Goal: Task Accomplishment & Management: Manage account settings

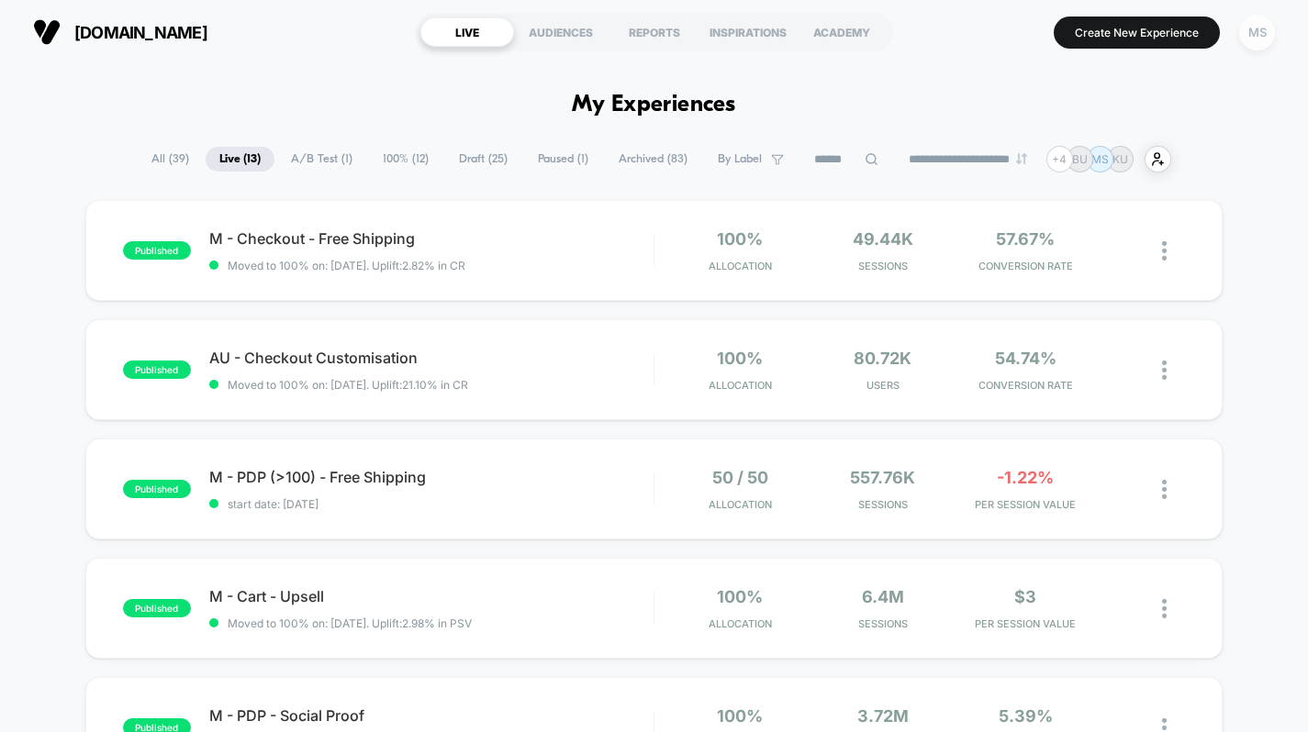
click at [1247, 37] on div "MS" at bounding box center [1257, 33] width 36 height 36
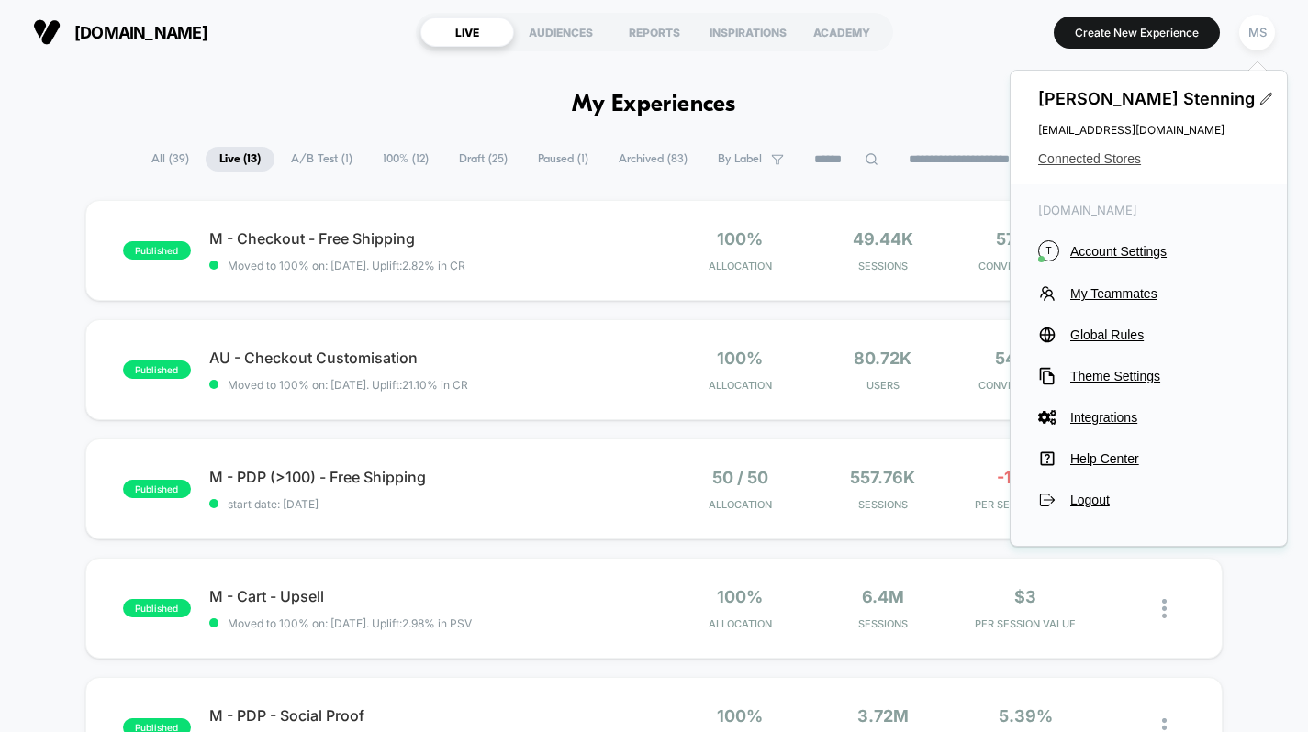
click at [1090, 156] on span "Connected Stores" at bounding box center [1148, 158] width 221 height 15
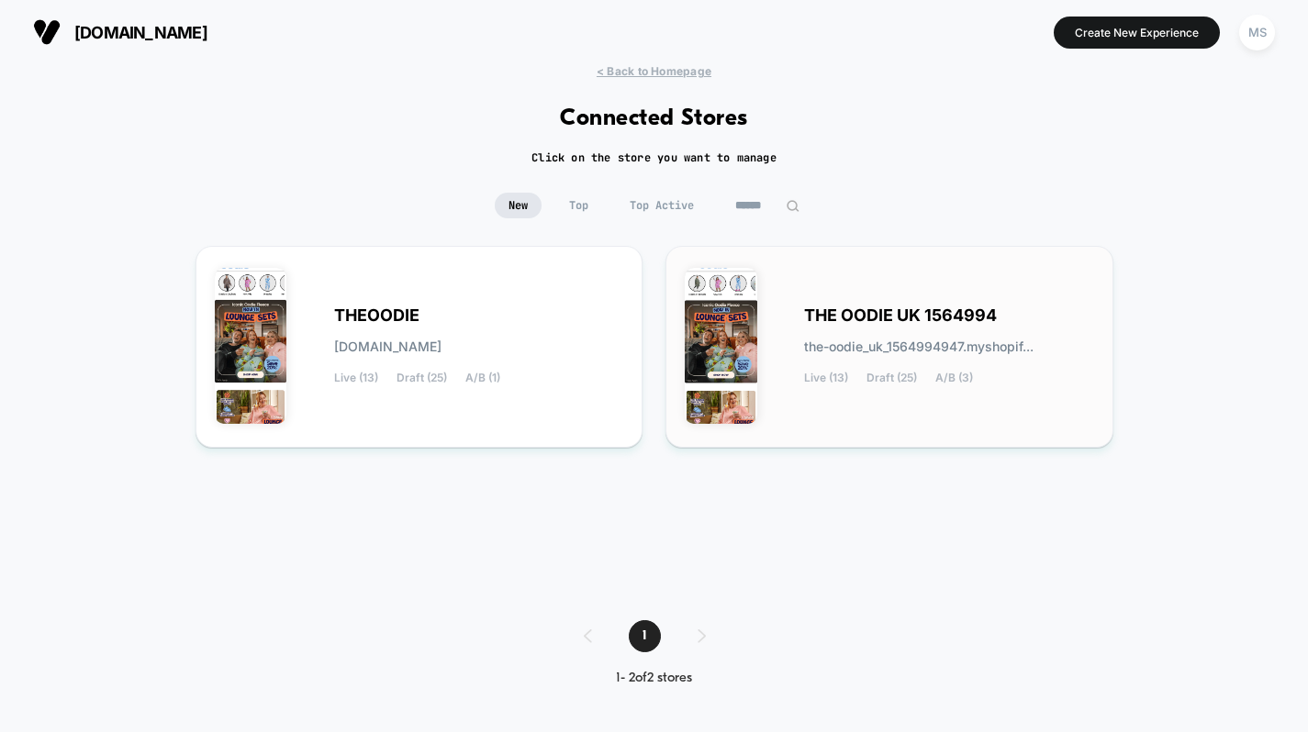
click at [901, 318] on span "THE OODIE UK 1564994" at bounding box center [900, 315] width 193 height 13
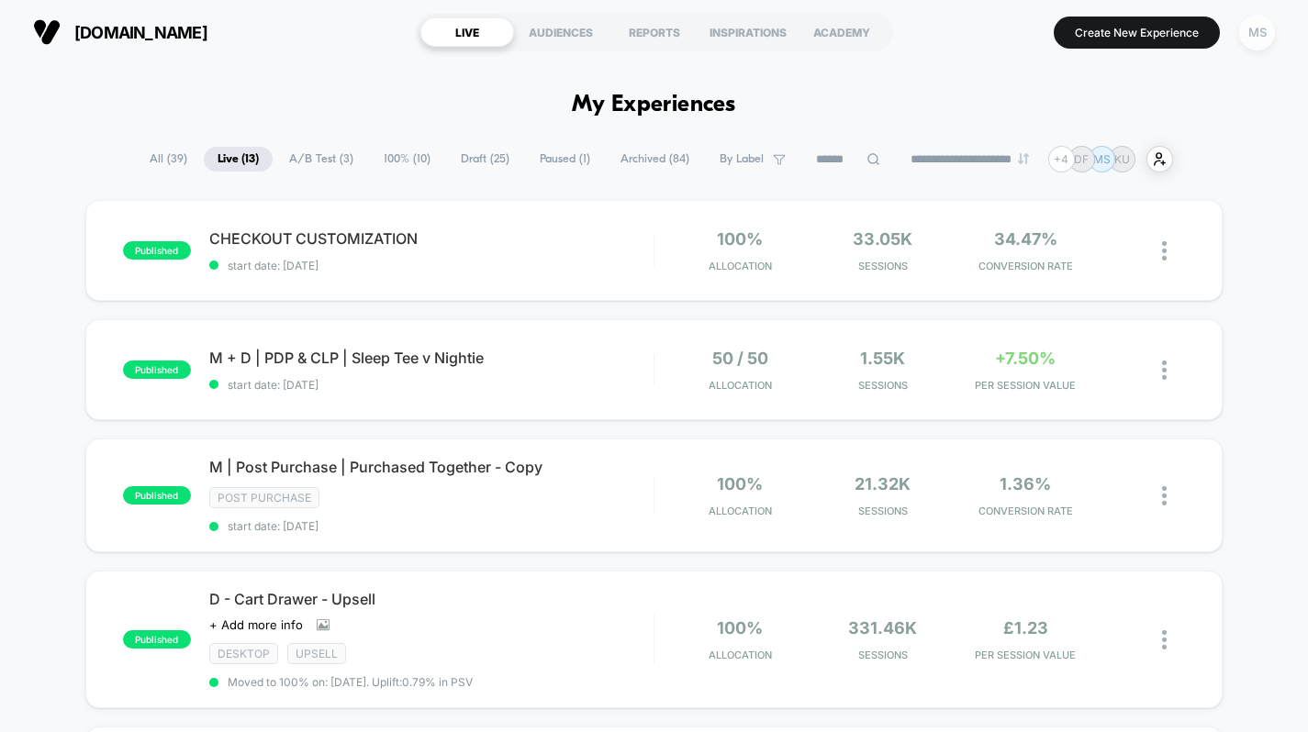
click at [1246, 43] on div "MS" at bounding box center [1257, 33] width 36 height 36
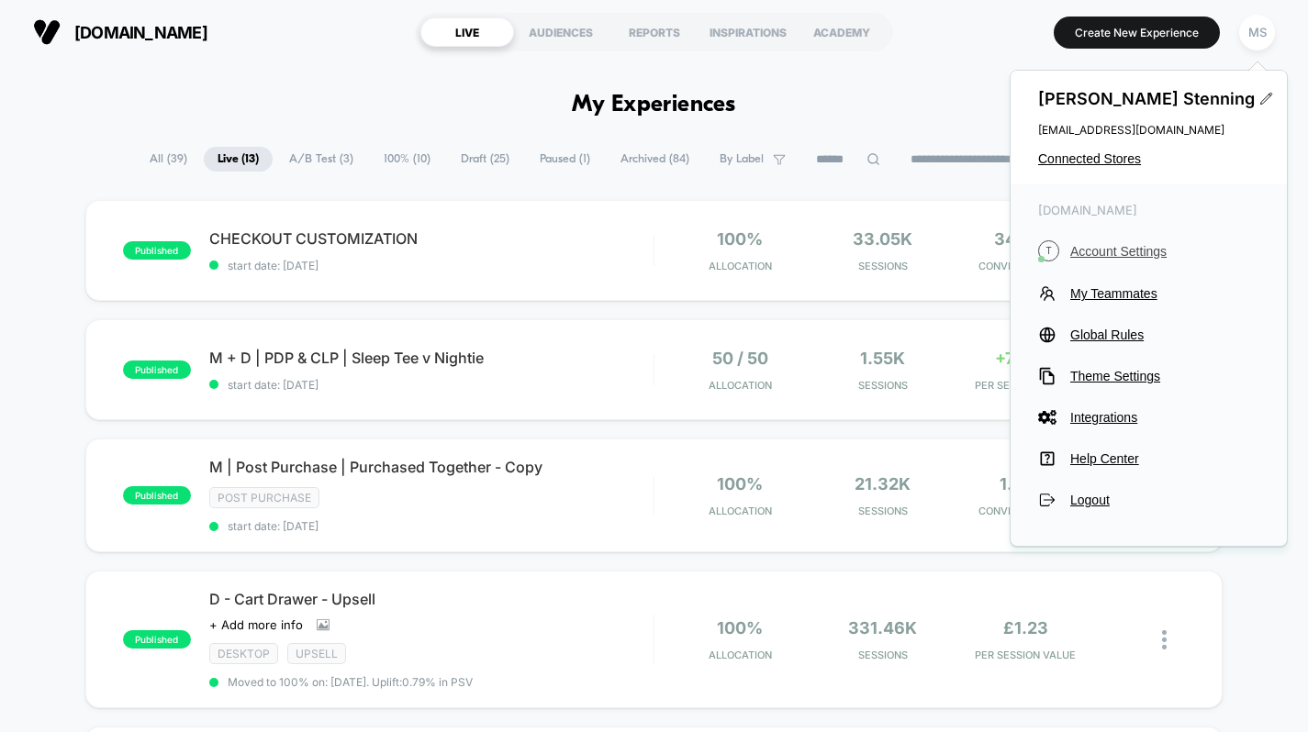
click at [1091, 247] on span "Account Settings" at bounding box center [1164, 251] width 189 height 15
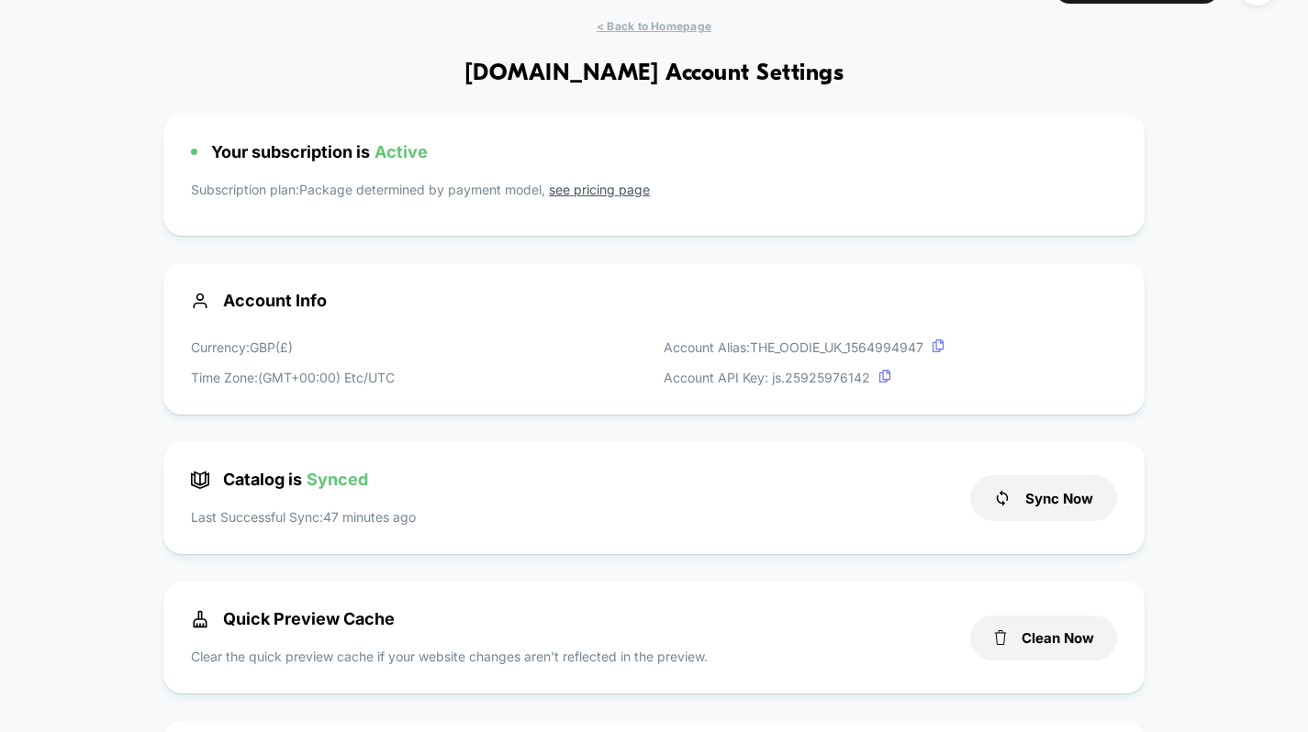
scroll to position [49, 0]
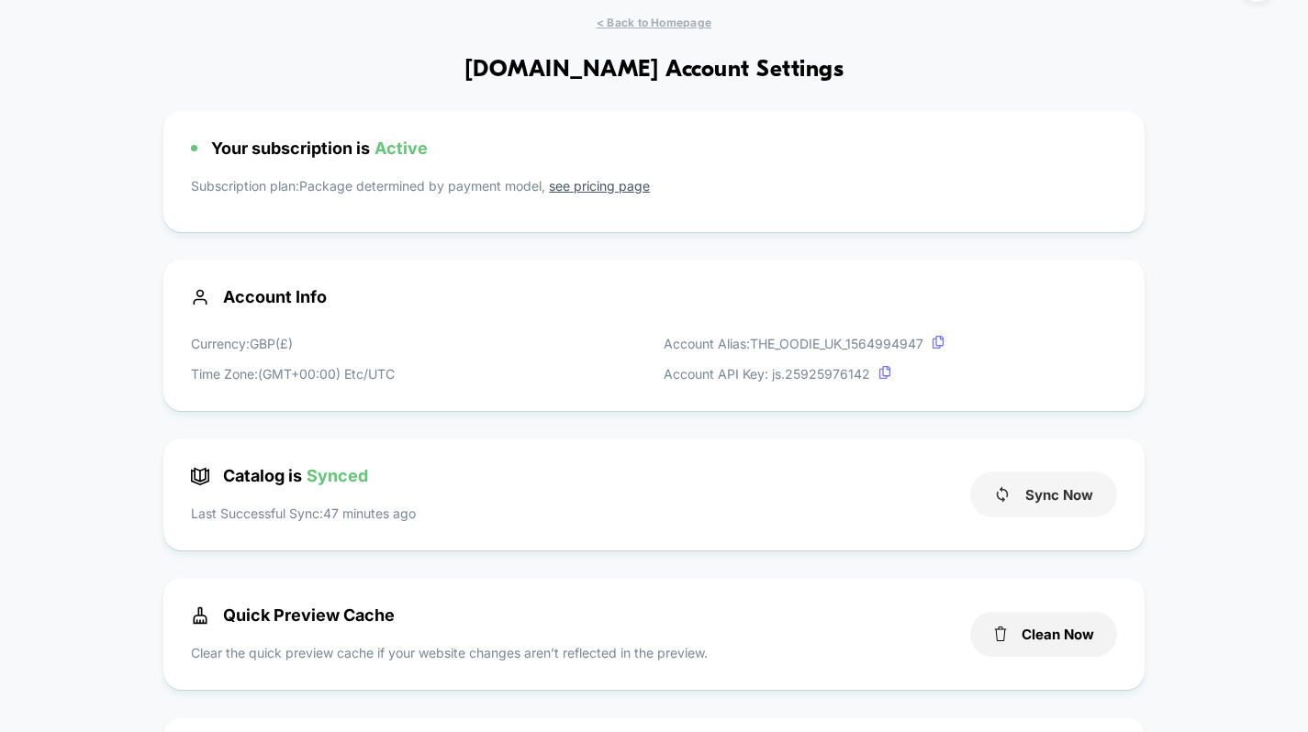
click at [1015, 492] on button "Sync Now" at bounding box center [1043, 495] width 147 height 46
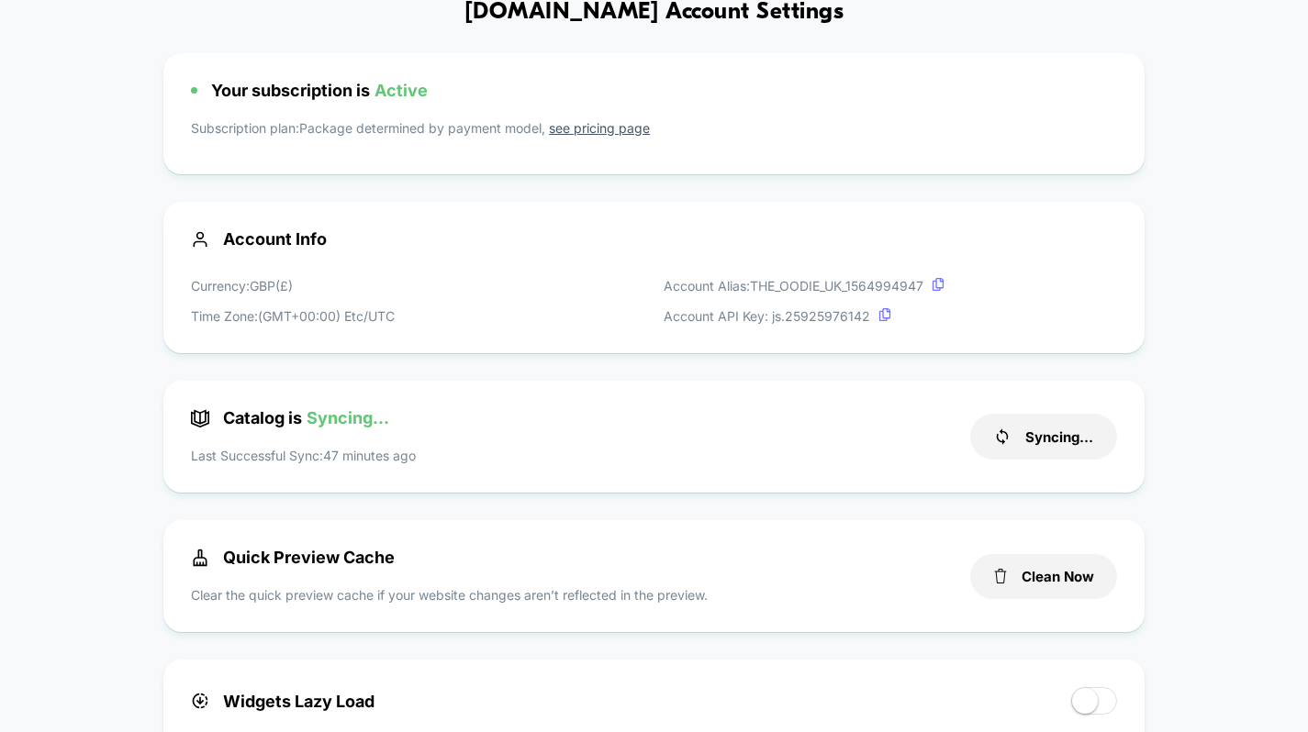
scroll to position [108, 0]
